Goal: Check status: Check status

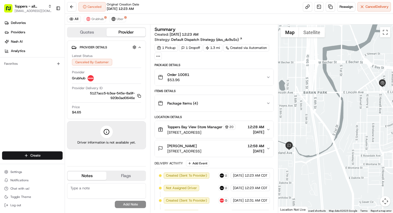
scroll to position [110, 0]
click at [98, 18] on span "Grubhub" at bounding box center [97, 19] width 12 height 4
click at [117, 17] on span "Uber" at bounding box center [120, 19] width 7 height 4
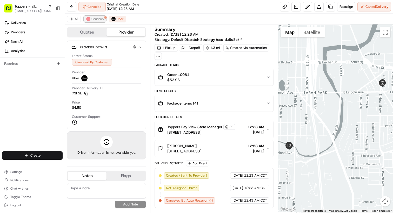
click at [95, 19] on span "Grubhub" at bounding box center [97, 19] width 12 height 4
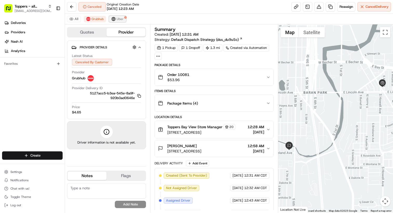
click at [120, 17] on span "Uber" at bounding box center [120, 19] width 7 height 4
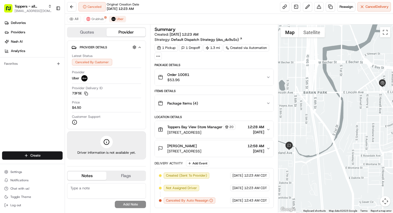
click at [88, 34] on button "Quotes" at bounding box center [87, 32] width 39 height 8
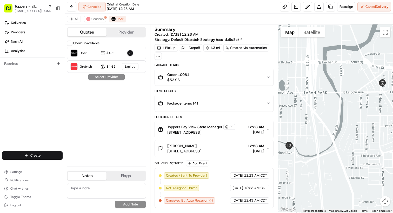
click at [125, 33] on button "Provider" at bounding box center [126, 32] width 39 height 8
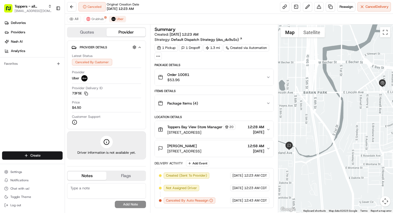
click at [245, 60] on div "1 Pickup 1 Dropoff 1.3 mi Created via Automation" at bounding box center [214, 52] width 119 height 16
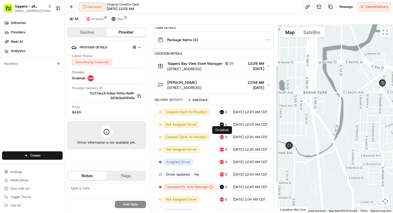
scroll to position [110, 0]
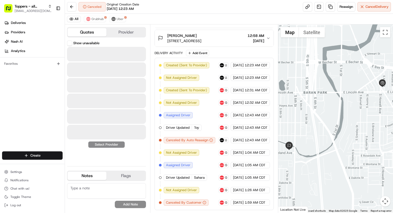
click at [87, 29] on button "Quotes" at bounding box center [87, 32] width 39 height 8
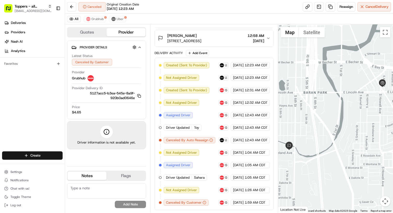
click at [116, 32] on button "Provider" at bounding box center [126, 32] width 39 height 8
click at [98, 18] on span "Grubhub" at bounding box center [97, 19] width 12 height 4
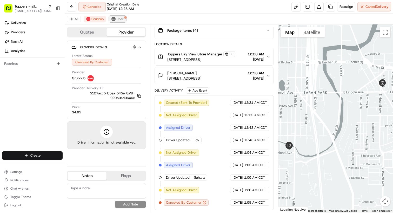
click at [124, 18] on div at bounding box center [125, 17] width 3 height 3
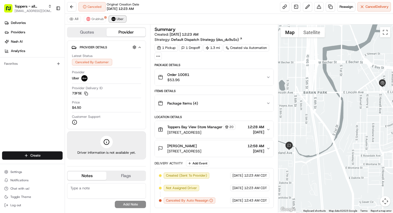
scroll to position [0, 0]
click at [98, 17] on span "Grubhub" at bounding box center [97, 19] width 12 height 4
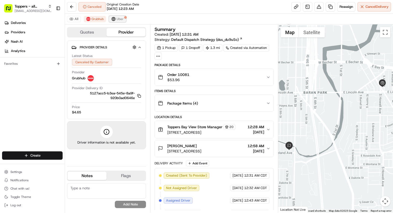
click at [121, 18] on span "Uber" at bounding box center [120, 19] width 7 height 4
